Goal: Check status: Check status

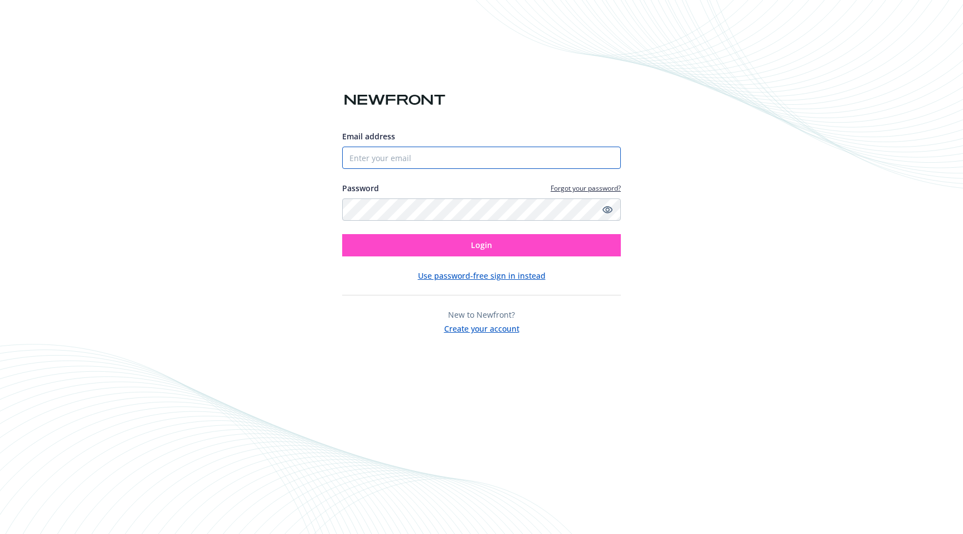
type input "[EMAIL_ADDRESS][DOMAIN_NAME]"
click at [484, 249] on span "Login" at bounding box center [481, 245] width 21 height 11
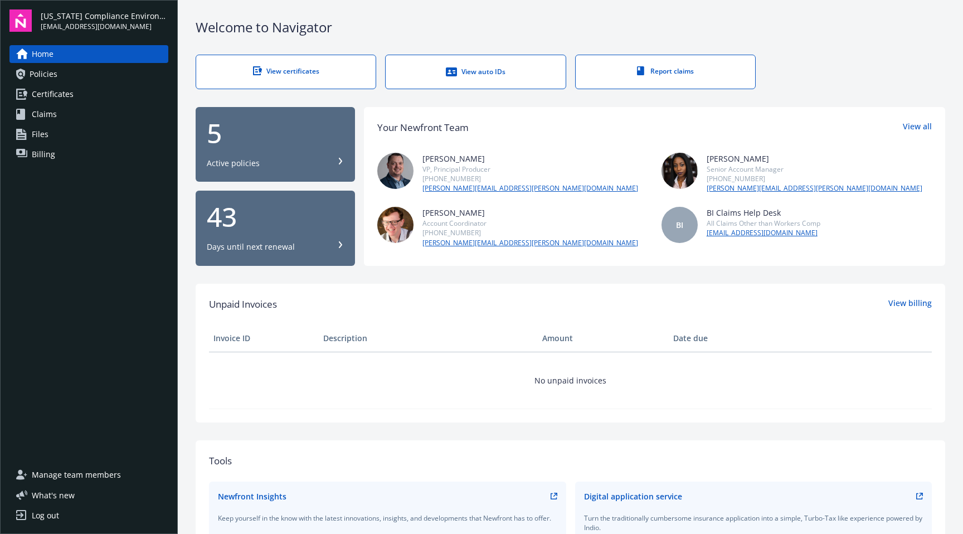
click at [38, 77] on span "Policies" at bounding box center [44, 74] width 28 height 18
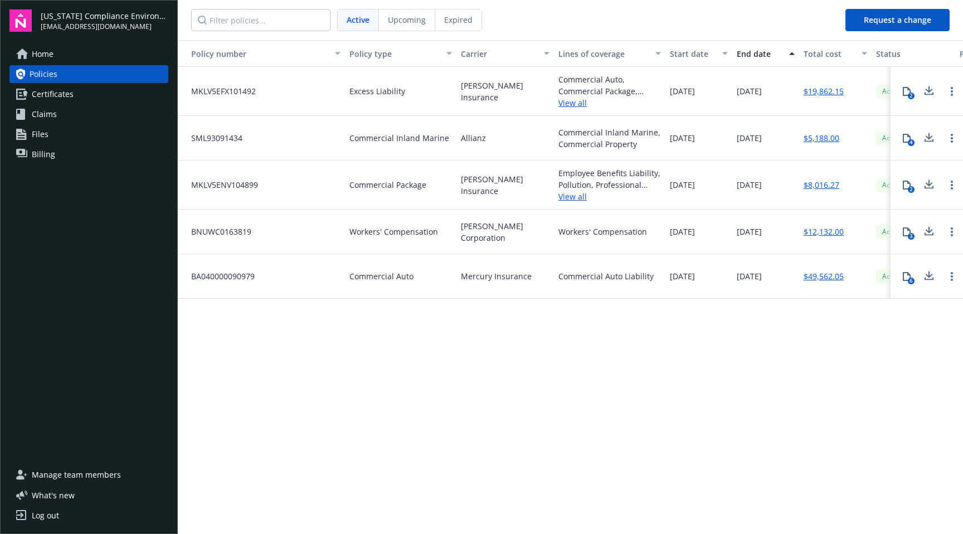
click at [419, 25] on span "Upcoming" at bounding box center [407, 20] width 38 height 12
